Goal: Information Seeking & Learning: Learn about a topic

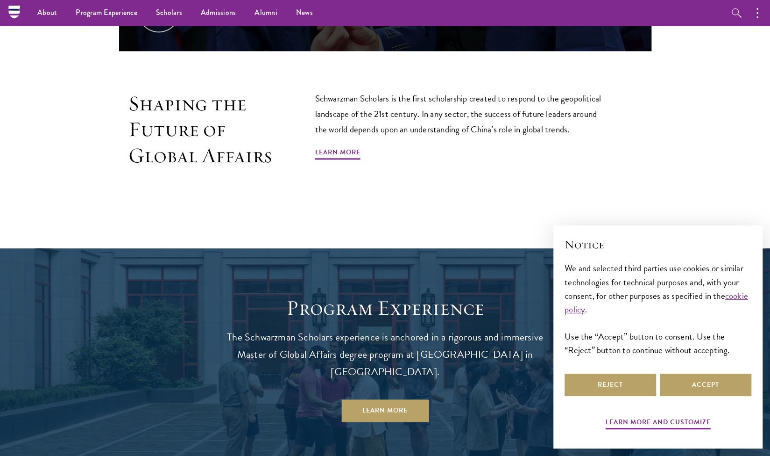
scroll to position [644, 0]
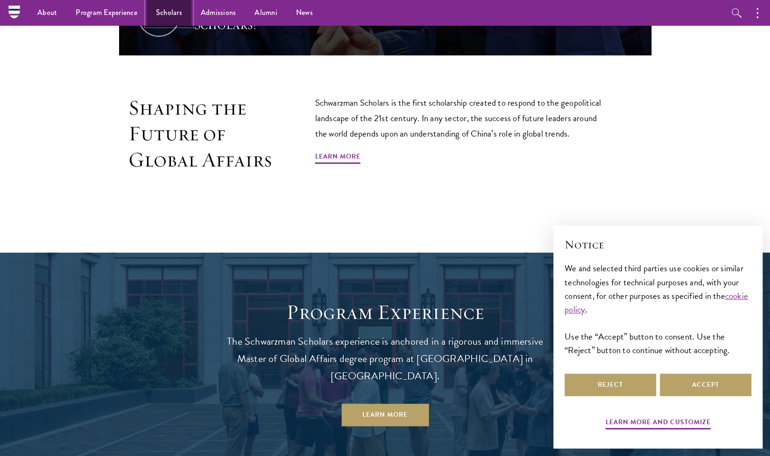
click at [161, 14] on link "Scholars" at bounding box center [169, 13] width 45 height 26
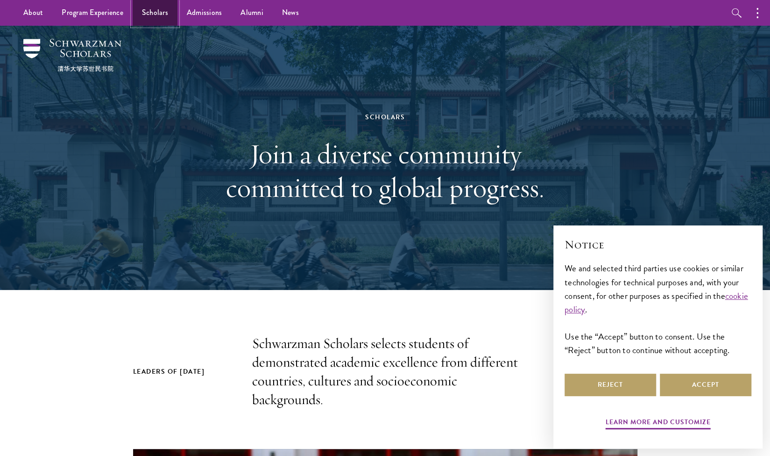
click at [157, 17] on link "Scholars" at bounding box center [155, 13] width 45 height 26
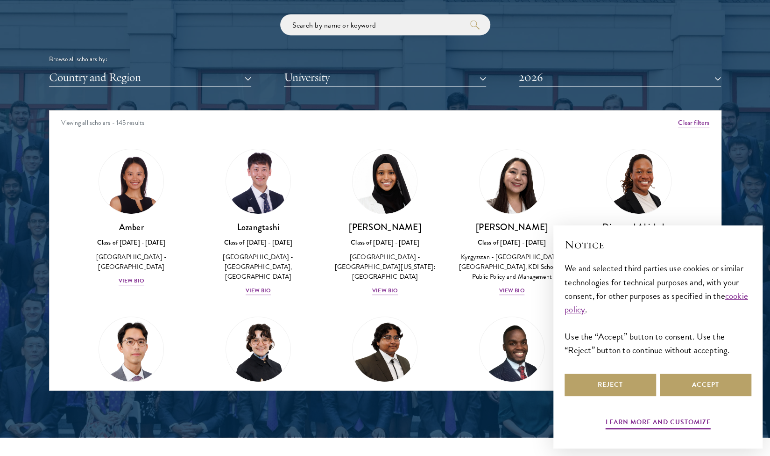
scroll to position [14, 0]
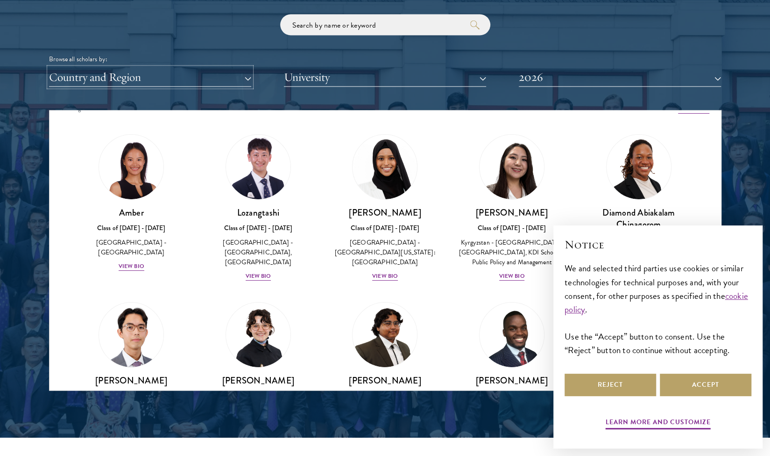
click at [205, 74] on button "Country and Region" at bounding box center [150, 76] width 202 height 19
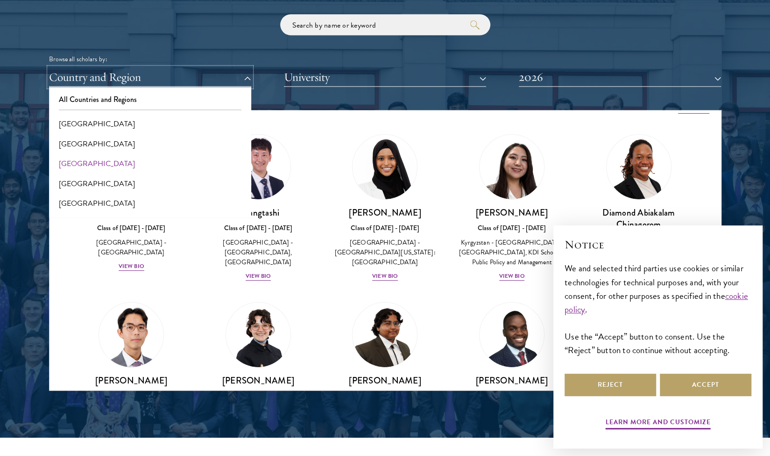
scroll to position [100, 0]
click at [119, 126] on button "Austria" at bounding box center [150, 123] width 197 height 20
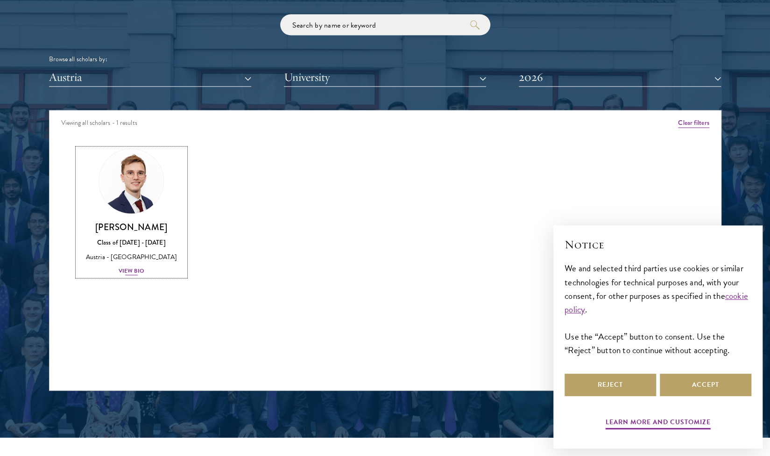
click at [147, 202] on img at bounding box center [131, 180] width 71 height 71
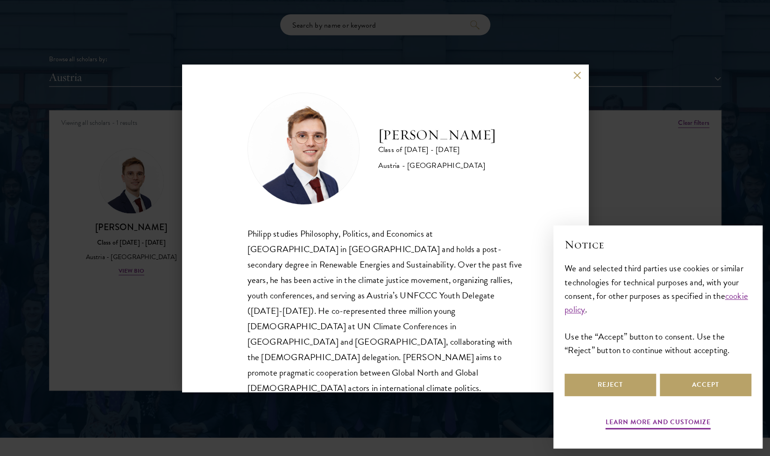
drag, startPoint x: 378, startPoint y: 124, endPoint x: 457, endPoint y: 138, distance: 79.7
click at [457, 138] on h2 "[PERSON_NAME]" at bounding box center [437, 135] width 118 height 19
click at [578, 76] on button at bounding box center [578, 75] width 8 height 8
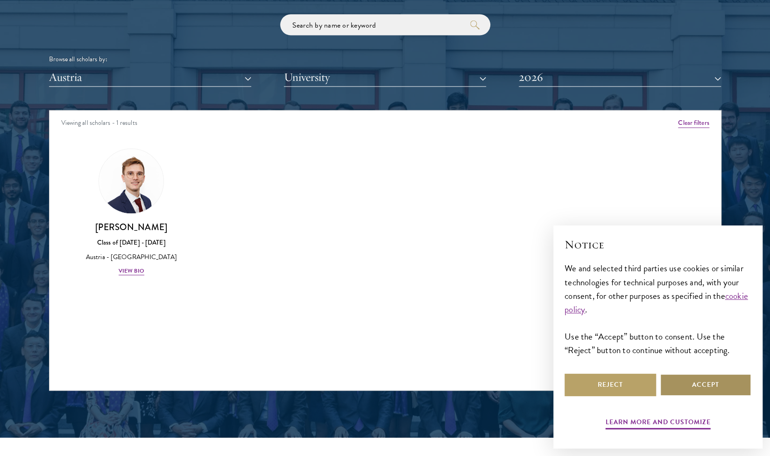
click at [702, 390] on button "Accept" at bounding box center [706, 384] width 92 height 22
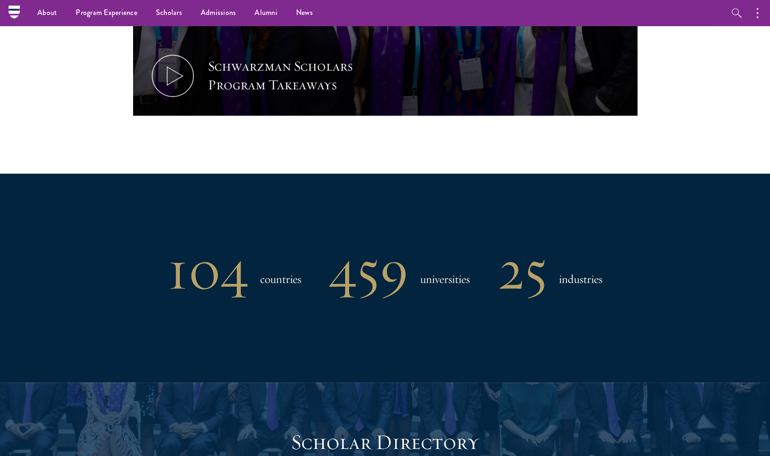
scroll to position [1131, 0]
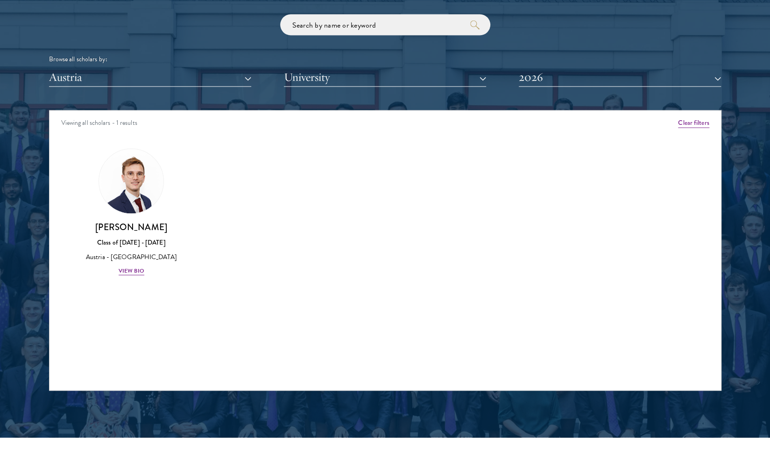
click at [187, 407] on div at bounding box center [385, 152] width 770 height 569
